Goal: Transaction & Acquisition: Purchase product/service

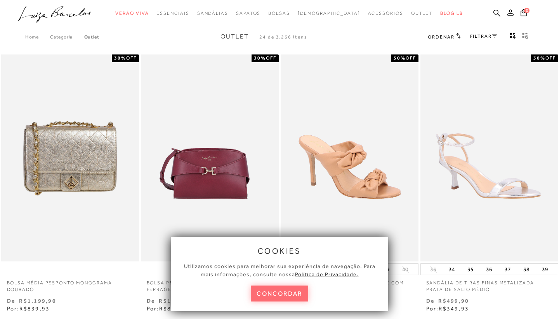
click at [263, 292] on button "concordar" at bounding box center [279, 293] width 57 height 16
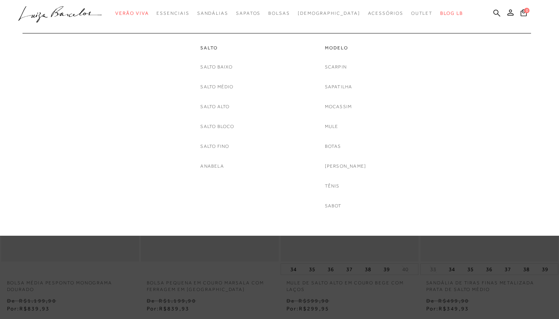
click at [348, 144] on div "Scarpin [GEOGRAPHIC_DATA] Mocassim [GEOGRAPHIC_DATA] [GEOGRAPHIC_DATA] [PERSON_…" at bounding box center [346, 136] width 42 height 147
click at [339, 144] on link "Botas" at bounding box center [333, 146] width 16 height 8
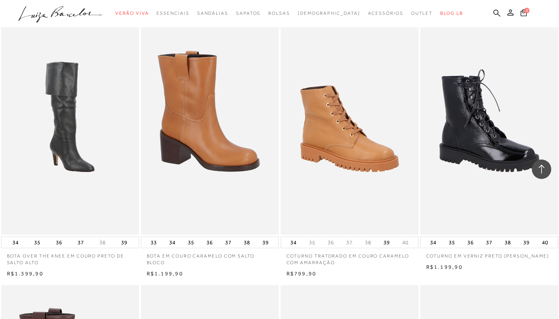
scroll to position [800, 0]
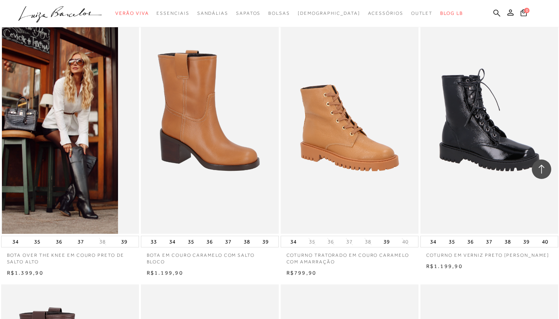
click at [118, 159] on img at bounding box center [60, 130] width 117 height 207
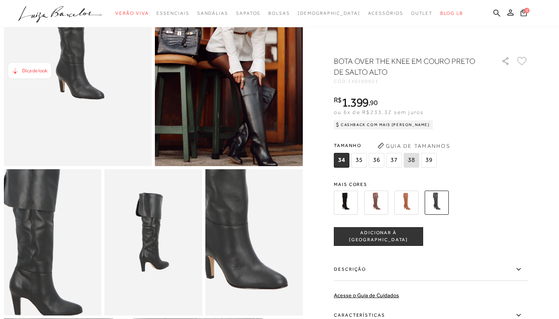
scroll to position [117, 0]
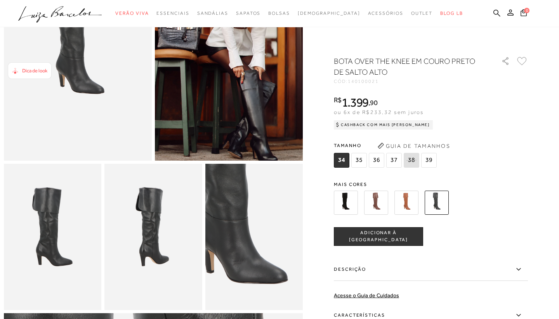
click at [218, 113] on img at bounding box center [229, 49] width 148 height 222
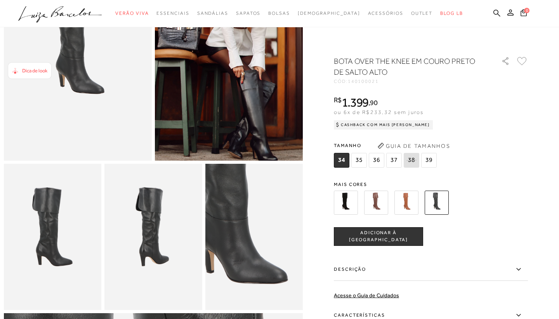
click at [112, 109] on img at bounding box center [78, 49] width 148 height 222
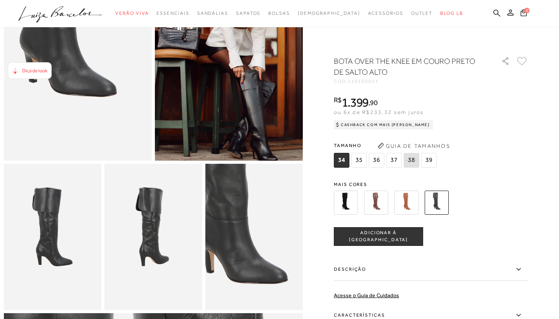
click at [92, 91] on img at bounding box center [64, 8] width 296 height 444
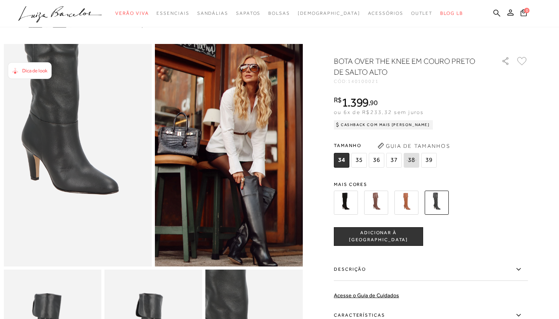
click at [90, 99] on img at bounding box center [66, 105] width 296 height 444
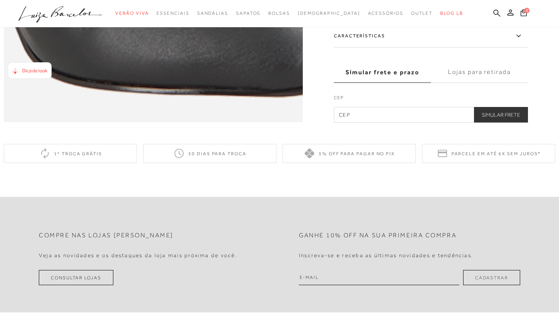
scroll to position [676, 0]
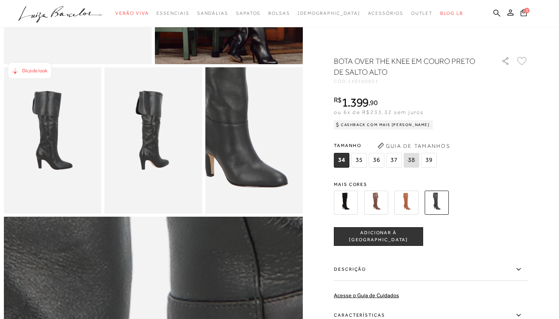
scroll to position [204, 0]
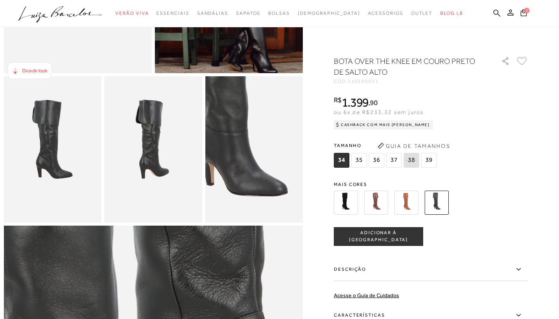
click at [42, 76] on div "Dica de look" at bounding box center [30, 70] width 44 height 17
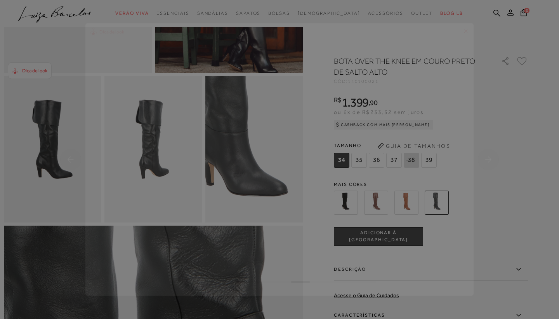
click at [68, 151] on rect "Previous slide" at bounding box center [70, 159] width 21 height 21
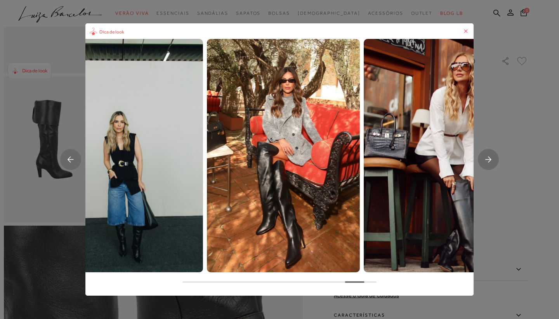
click at [68, 156] on rect "Previous slide" at bounding box center [70, 159] width 21 height 21
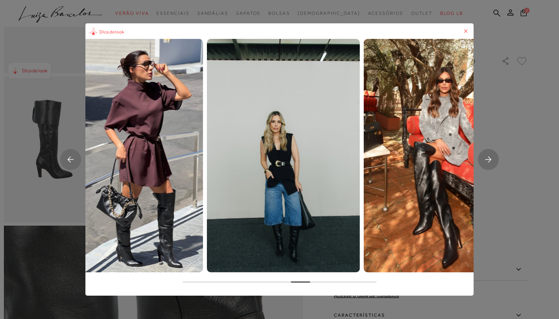
click at [68, 156] on rect "Previous slide" at bounding box center [70, 159] width 21 height 21
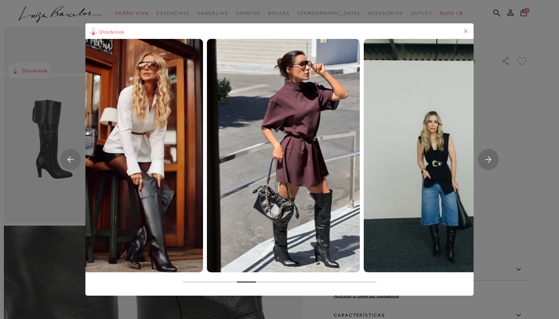
click at [68, 157] on rect "Previous slide" at bounding box center [70, 159] width 21 height 21
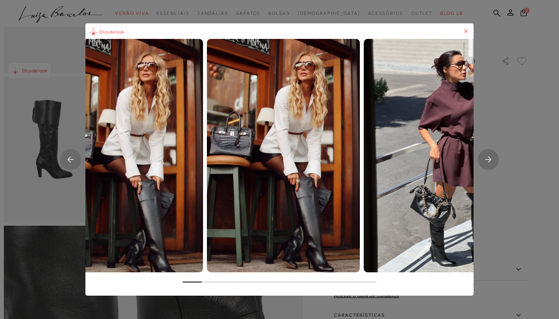
click at [491, 159] on rect "Next slide" at bounding box center [488, 159] width 21 height 21
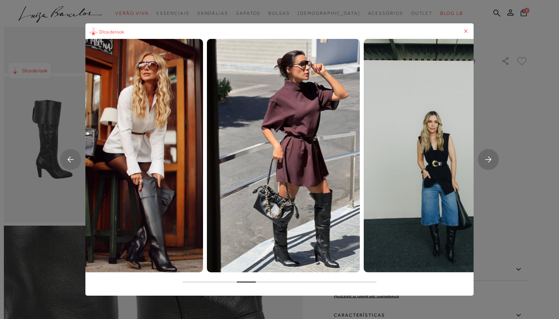
click at [491, 159] on icon "Next slide" at bounding box center [489, 159] width 6 height 6
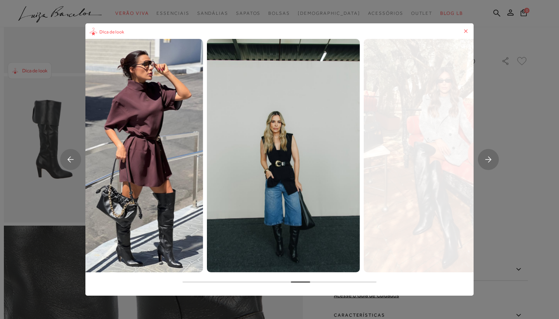
click at [491, 160] on icon "Next slide" at bounding box center [489, 159] width 6 height 6
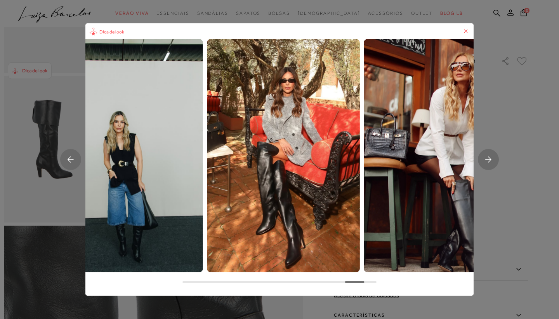
click at [491, 160] on icon "Next slide" at bounding box center [489, 159] width 6 height 6
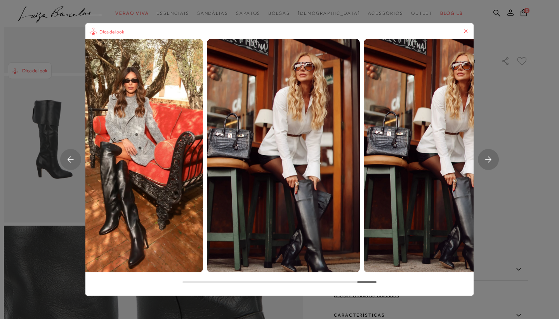
click at [491, 160] on icon "Next slide" at bounding box center [489, 159] width 6 height 6
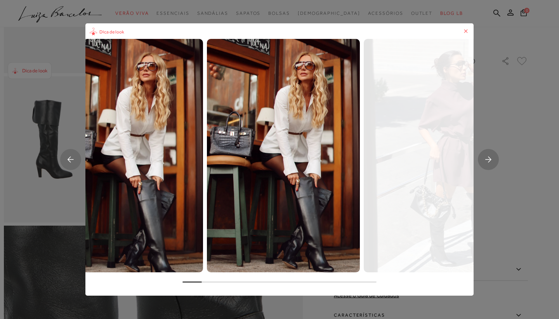
click at [465, 41] on img "2 / 5" at bounding box center [440, 155] width 153 height 233
click at [465, 37] on div "Dica de look" at bounding box center [279, 159] width 388 height 272
click at [466, 30] on icon at bounding box center [466, 31] width 8 height 8
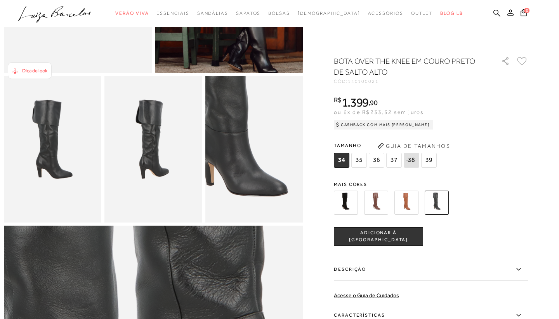
click at [240, 141] on img at bounding box center [253, 149] width 97 height 146
click at [180, 145] on img at bounding box center [152, 149] width 97 height 146
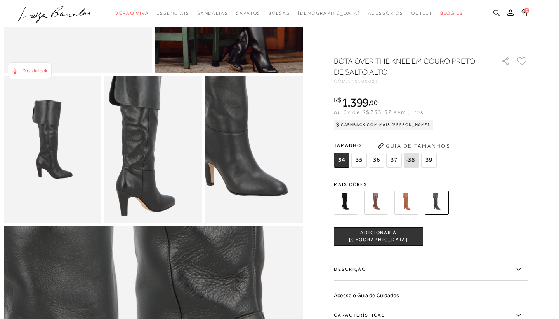
click at [162, 141] on img at bounding box center [144, 156] width 195 height 293
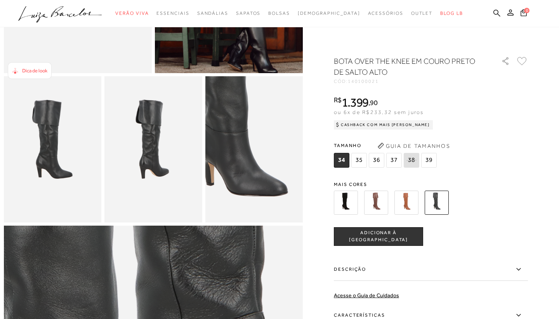
click at [67, 159] on img at bounding box center [52, 149] width 97 height 146
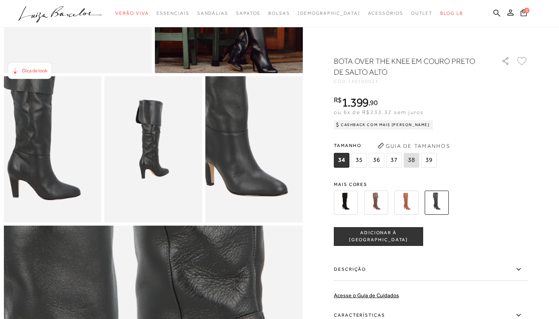
click at [64, 157] on img at bounding box center [40, 141] width 195 height 293
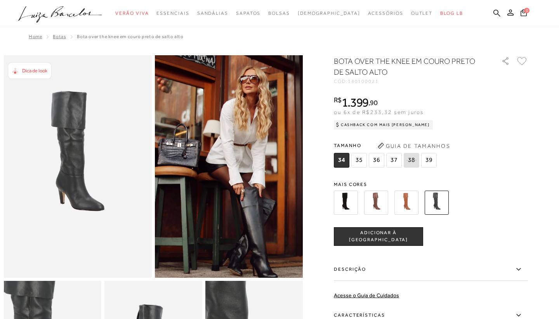
scroll to position [0, 0]
click at [179, 119] on img at bounding box center [229, 166] width 148 height 222
click at [376, 202] on img at bounding box center [376, 202] width 24 height 24
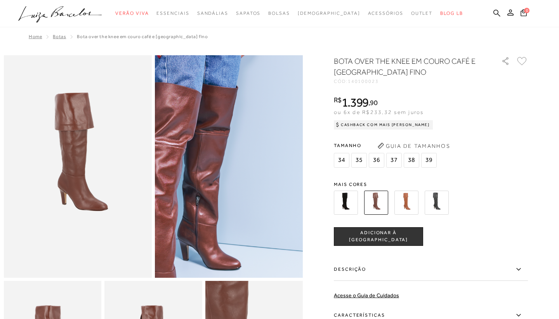
click at [223, 184] on img at bounding box center [231, 149] width 296 height 444
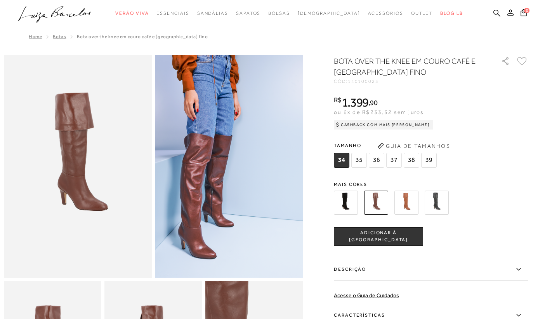
scroll to position [0, 0]
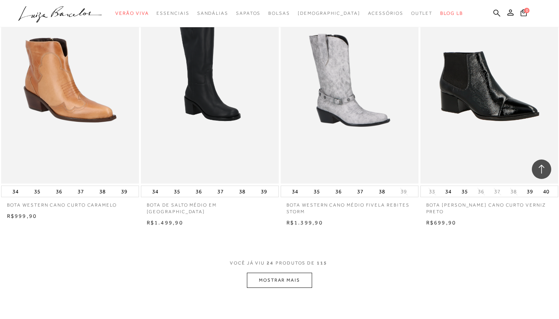
scroll to position [1369, 0]
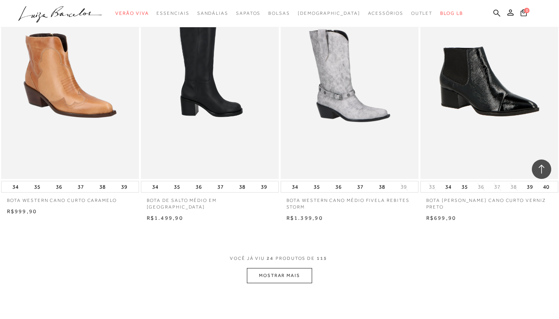
click at [226, 110] on img at bounding box center [210, 75] width 137 height 207
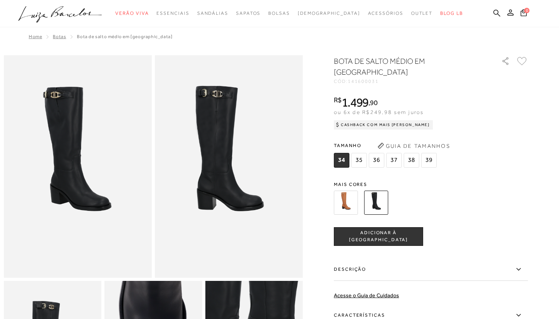
click at [96, 176] on img at bounding box center [78, 166] width 148 height 222
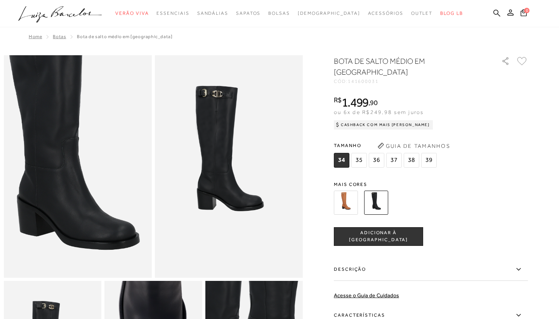
click at [83, 172] on img at bounding box center [73, 160] width 296 height 444
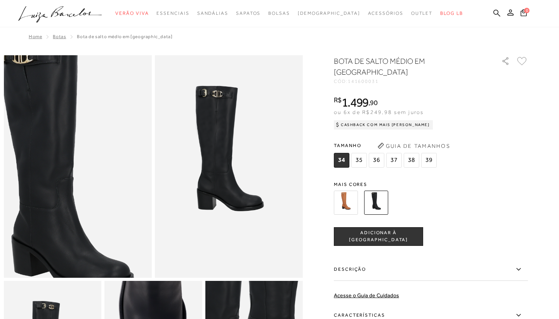
click at [89, 132] on img at bounding box center [67, 200] width 296 height 444
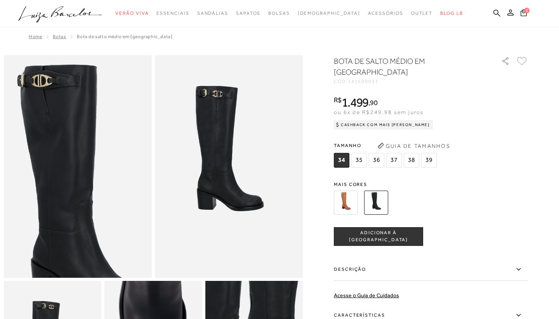
click at [60, 102] on img at bounding box center [87, 224] width 296 height 444
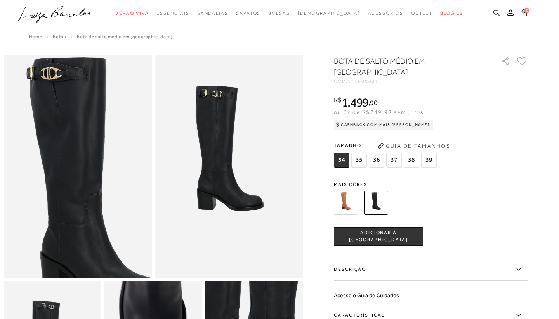
click at [64, 127] on img at bounding box center [96, 216] width 296 height 444
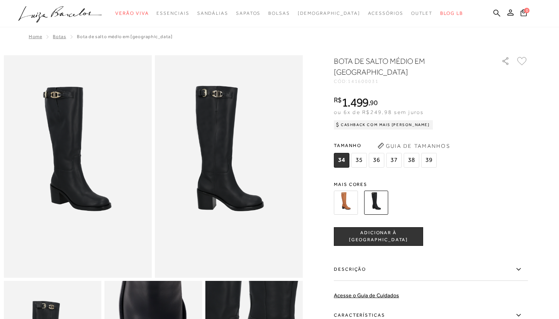
click at [233, 136] on img at bounding box center [229, 166] width 148 height 222
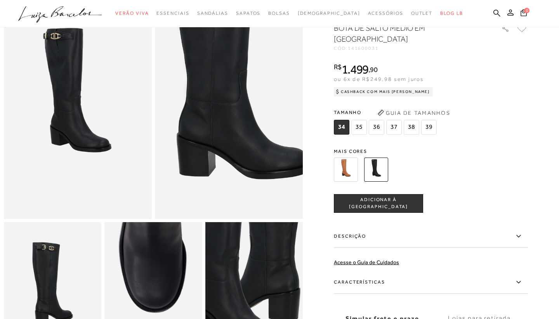
scroll to position [59, 0]
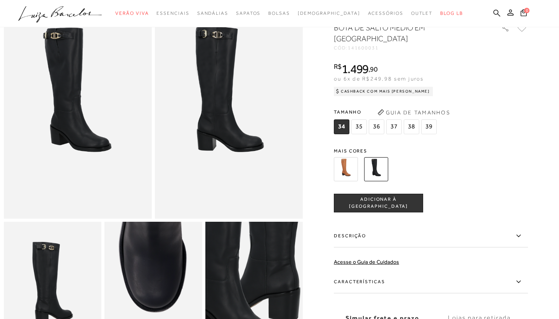
click at [64, 266] on img at bounding box center [52, 294] width 97 height 146
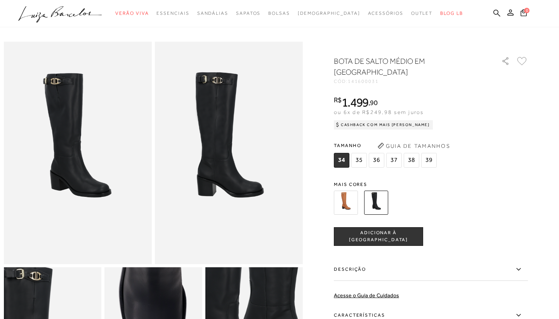
scroll to position [5, 0]
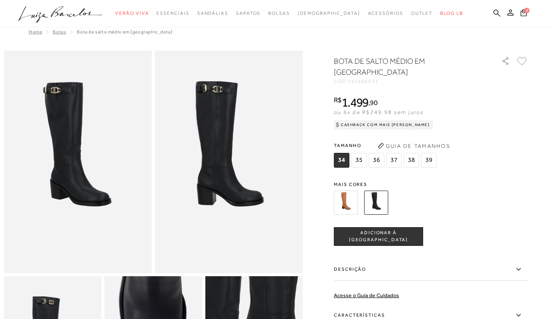
click at [70, 152] on img at bounding box center [78, 161] width 148 height 222
click at [254, 115] on img at bounding box center [229, 161] width 148 height 222
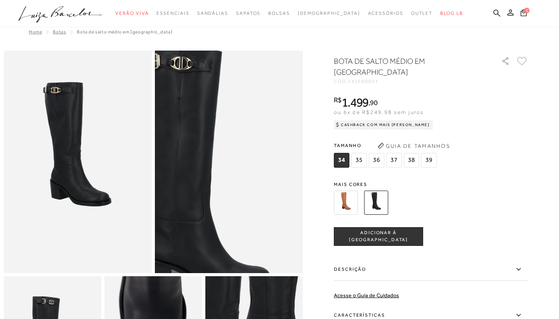
click at [254, 115] on img at bounding box center [204, 208] width 296 height 444
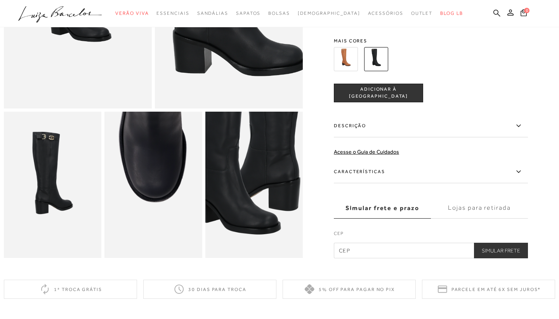
scroll to position [225, 0]
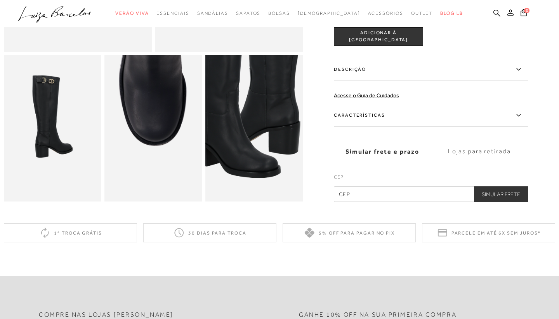
click at [180, 136] on img at bounding box center [152, 128] width 97 height 146
click at [266, 121] on img at bounding box center [253, 128] width 97 height 146
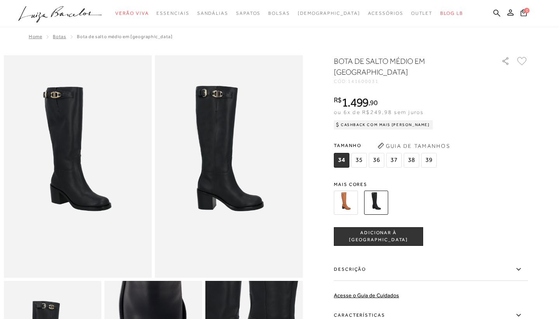
scroll to position [0, 0]
click at [116, 176] on img at bounding box center [78, 166] width 148 height 222
click at [343, 190] on img at bounding box center [346, 202] width 24 height 24
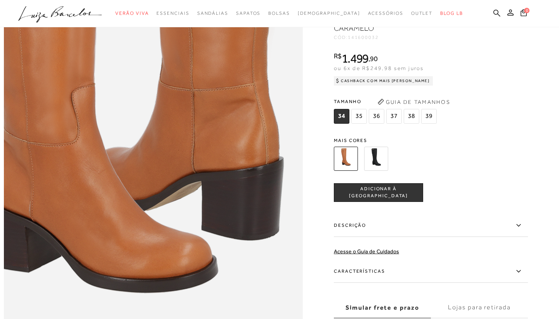
scroll to position [572, 0]
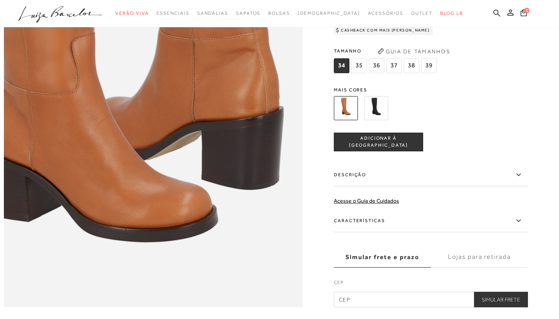
click at [373, 104] on img at bounding box center [376, 108] width 24 height 24
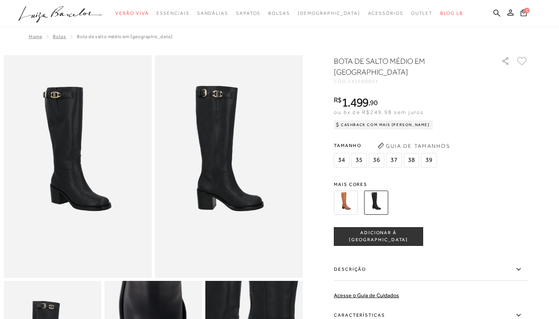
click at [251, 136] on img at bounding box center [229, 166] width 148 height 222
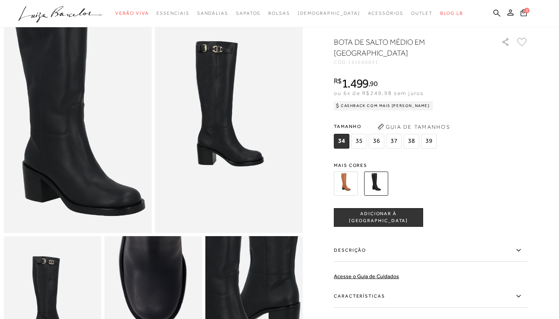
scroll to position [31, 0]
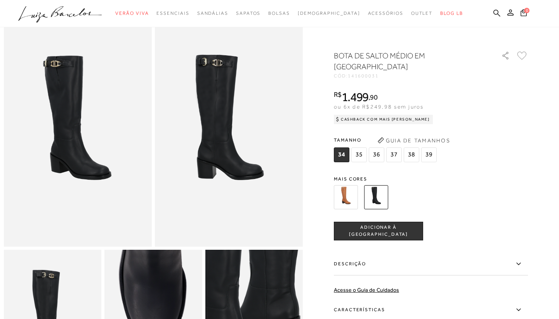
scroll to position [471, 0]
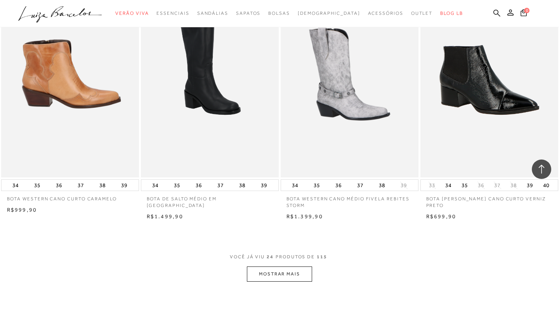
scroll to position [1457, 0]
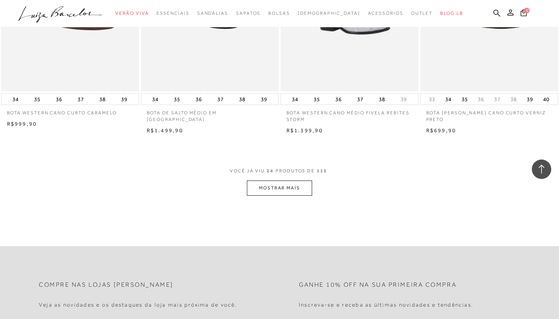
click at [274, 183] on button "MOSTRAR MAIS" at bounding box center [279, 187] width 65 height 15
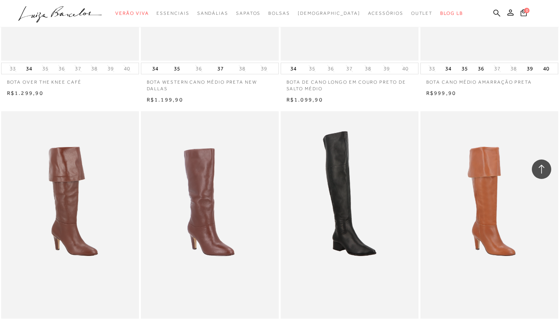
scroll to position [1771, 0]
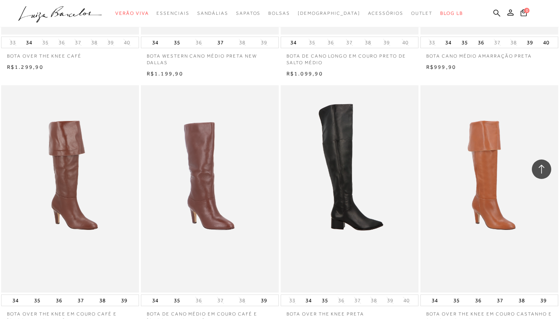
drag, startPoint x: 219, startPoint y: 244, endPoint x: 321, endPoint y: 194, distance: 113.4
click at [321, 194] on img at bounding box center [350, 188] width 137 height 207
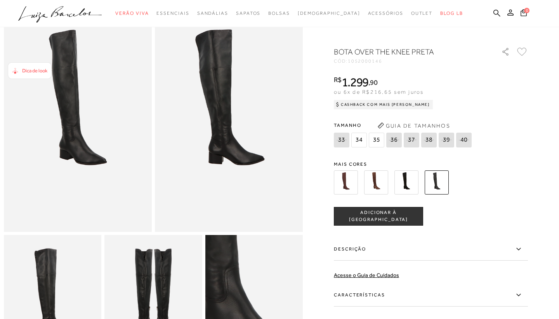
scroll to position [50, 0]
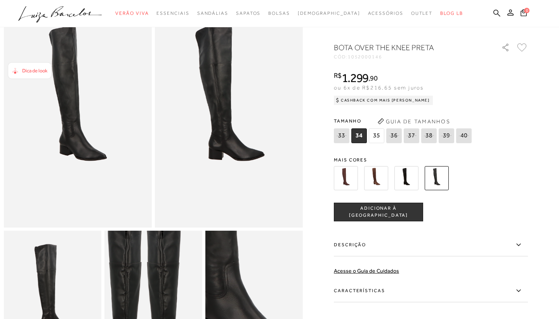
drag, startPoint x: 162, startPoint y: 276, endPoint x: 34, endPoint y: 75, distance: 238.5
click at [34, 75] on div "Dica de look" at bounding box center [30, 70] width 44 height 17
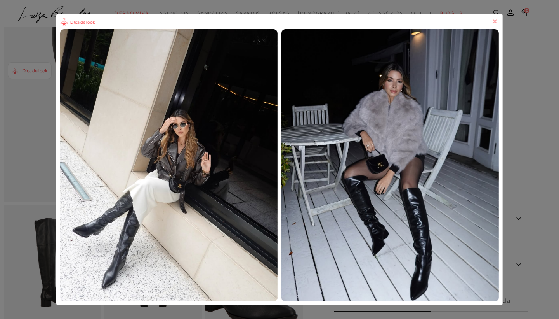
scroll to position [92, 0]
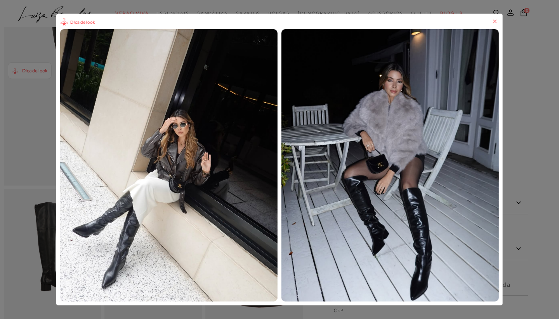
click at [179, 164] on img "1 / 2" at bounding box center [169, 165] width 218 height 272
click at [499, 160] on img "2 / 2" at bounding box center [391, 165] width 218 height 272
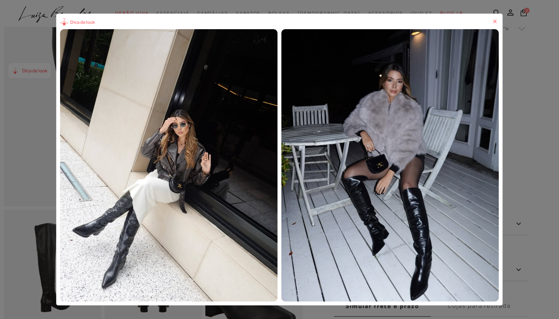
scroll to position [71, 0]
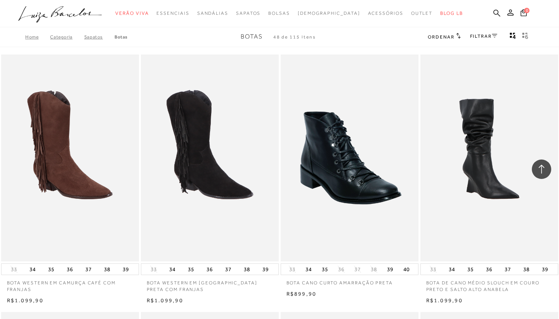
scroll to position [1771, 0]
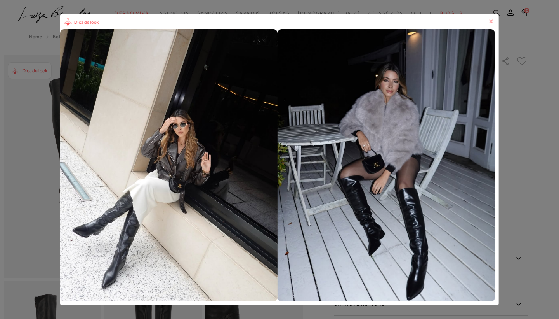
click at [499, 16] on div "Dica de look" at bounding box center [279, 159] width 439 height 291
click at [343, 8] on div "Dica de look" at bounding box center [279, 159] width 559 height 319
click at [216, 312] on div "Dica de look" at bounding box center [279, 159] width 559 height 319
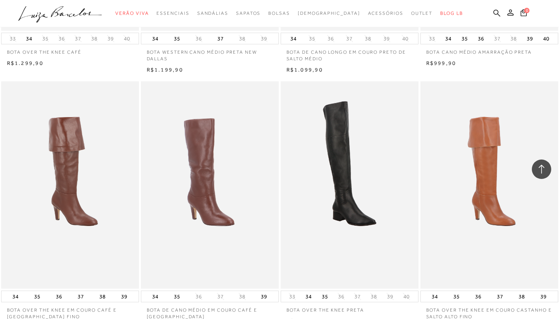
scroll to position [1776, 0]
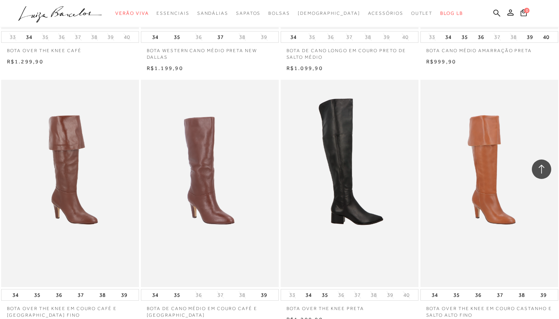
click at [343, 160] on img at bounding box center [350, 183] width 137 height 207
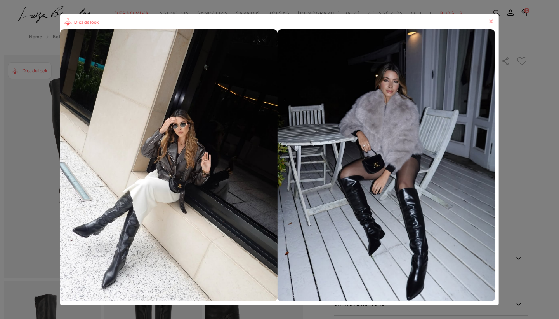
click at [209, 314] on div "Dica de look" at bounding box center [279, 159] width 559 height 319
click at [283, 10] on div "Dica de look" at bounding box center [279, 159] width 559 height 319
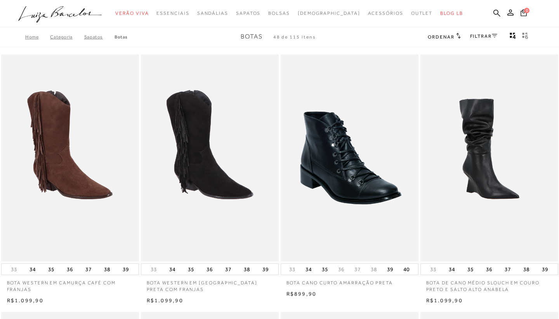
scroll to position [1776, 0]
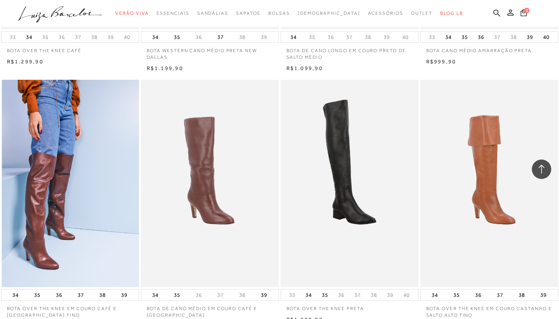
click at [82, 112] on img at bounding box center [70, 183] width 137 height 207
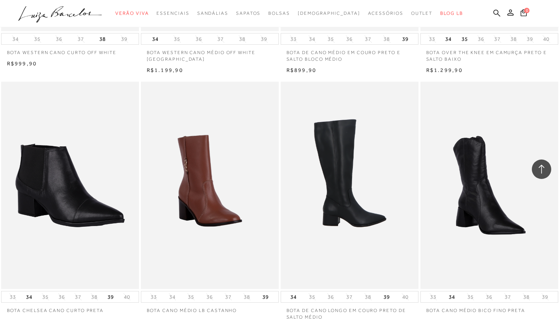
scroll to position [2578, 0]
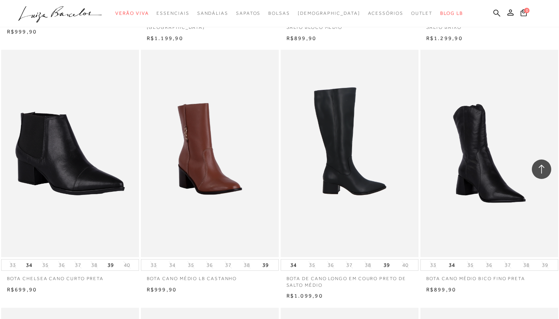
click at [373, 171] on img at bounding box center [350, 153] width 137 height 207
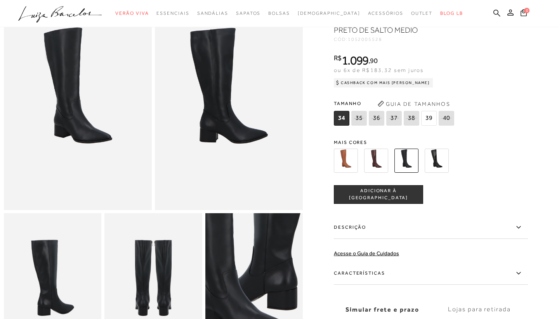
click at [131, 162] on img at bounding box center [78, 99] width 148 height 222
click at [232, 131] on img at bounding box center [229, 99] width 148 height 222
click at [56, 275] on img at bounding box center [52, 286] width 97 height 146
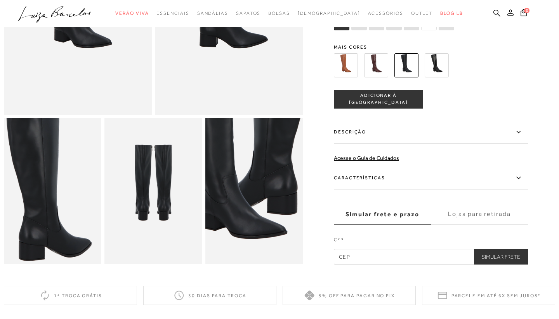
scroll to position [163, 0]
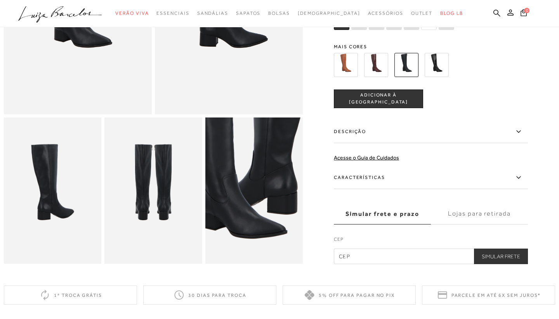
click at [163, 207] on img at bounding box center [152, 190] width 97 height 146
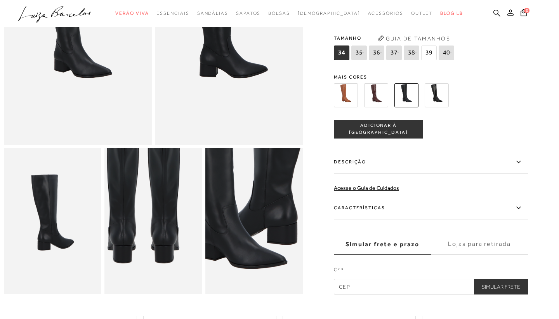
scroll to position [132, 0]
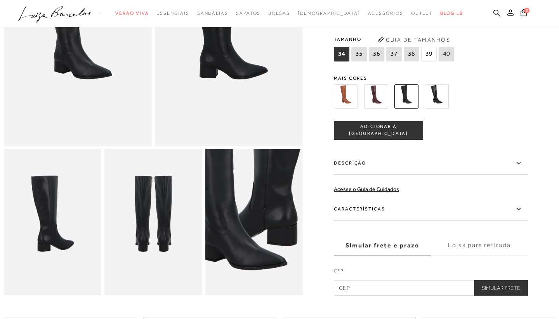
click at [240, 177] on img at bounding box center [253, 222] width 97 height 146
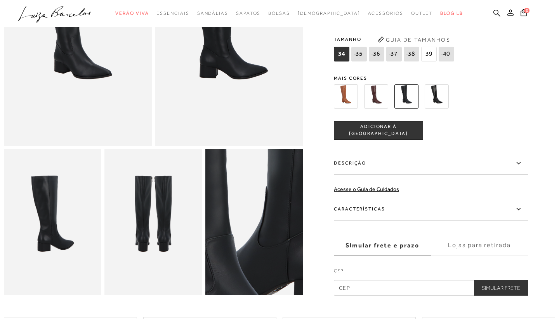
click at [240, 177] on img at bounding box center [267, 266] width 195 height 293
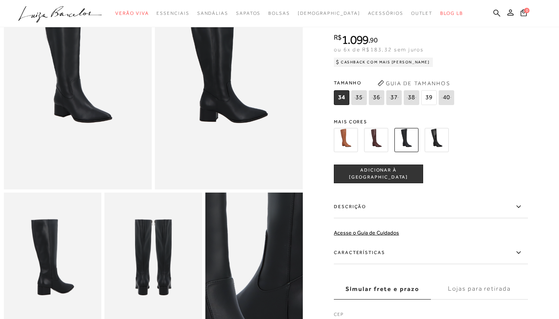
scroll to position [43, 0]
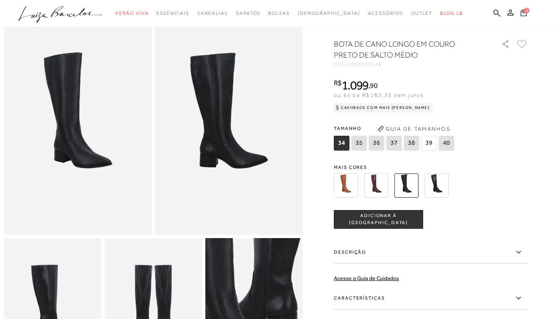
click at [355, 184] on img at bounding box center [346, 185] width 24 height 24
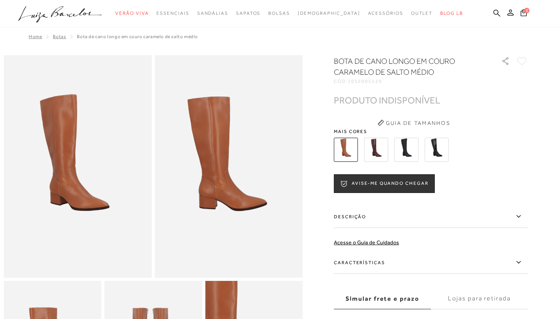
click at [374, 152] on img at bounding box center [376, 150] width 24 height 24
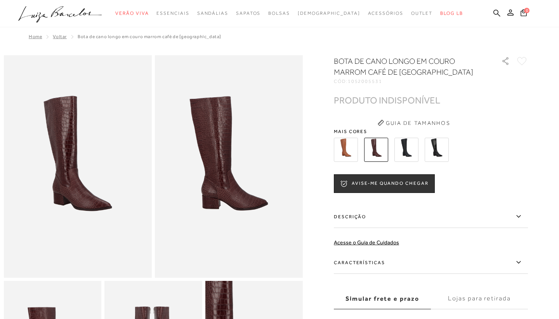
click at [401, 157] on img at bounding box center [407, 150] width 24 height 24
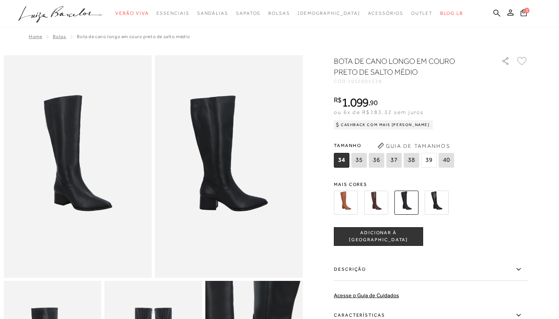
click at [435, 175] on div "BOTA DE CANO LONGO EM COURO PRETO DE SALTO MÉDIO CÓD: 1052005528 × É necessário…" at bounding box center [431, 229] width 194 height 346
click at [438, 211] on img at bounding box center [437, 202] width 24 height 24
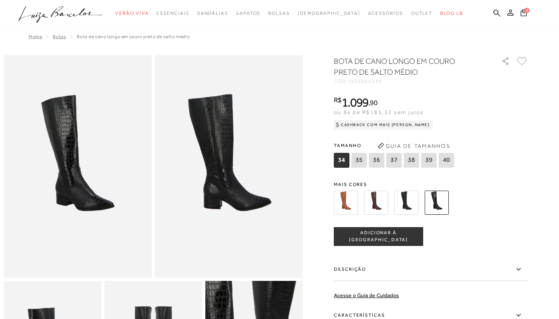
click at [406, 202] on img at bounding box center [407, 202] width 24 height 24
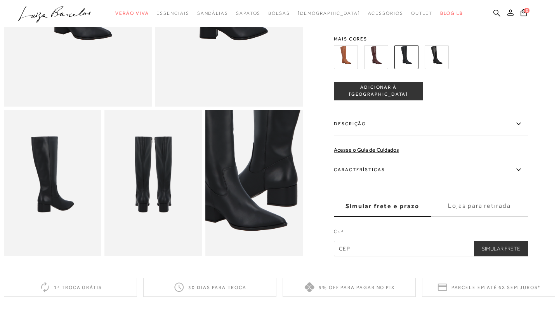
scroll to position [169, 0]
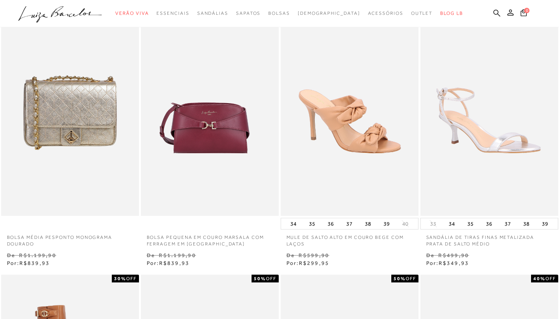
scroll to position [47, 0]
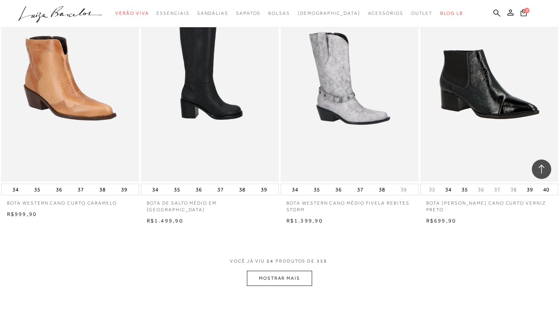
scroll to position [1355, 0]
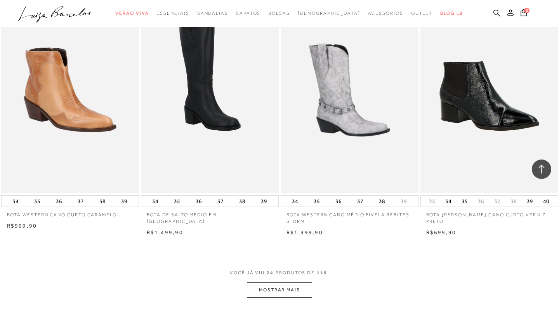
click at [259, 282] on button "MOSTRAR MAIS" at bounding box center [279, 289] width 65 height 15
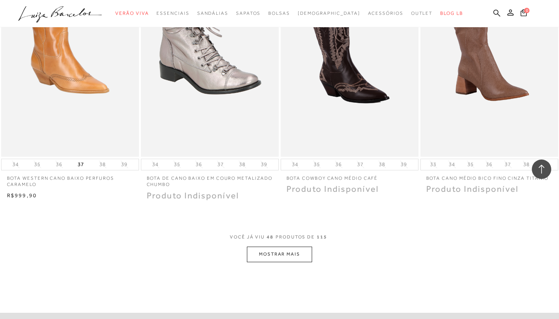
scroll to position [2941, 0]
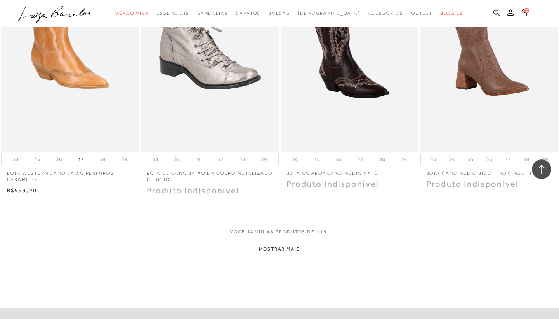
click at [284, 241] on button "MOSTRAR MAIS" at bounding box center [279, 248] width 65 height 15
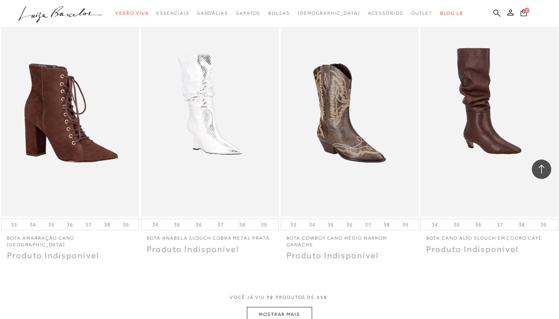
scroll to position [4421, 0]
click at [275, 307] on button "MOSTRAR MAIS" at bounding box center [279, 314] width 65 height 15
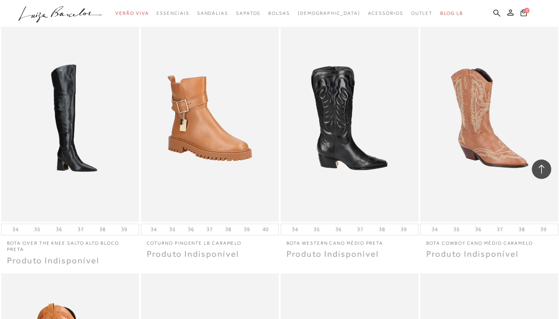
scroll to position [4685, 0]
